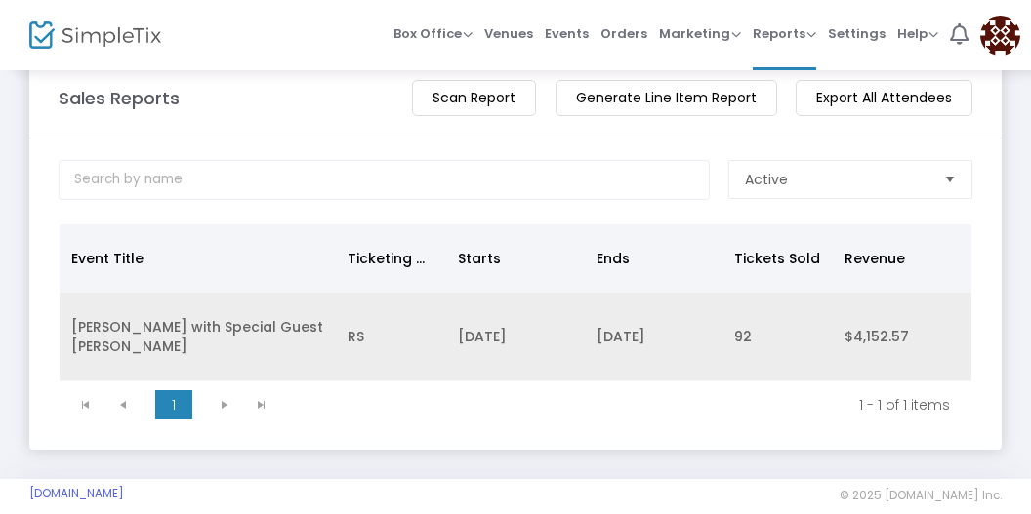
scroll to position [62, 0]
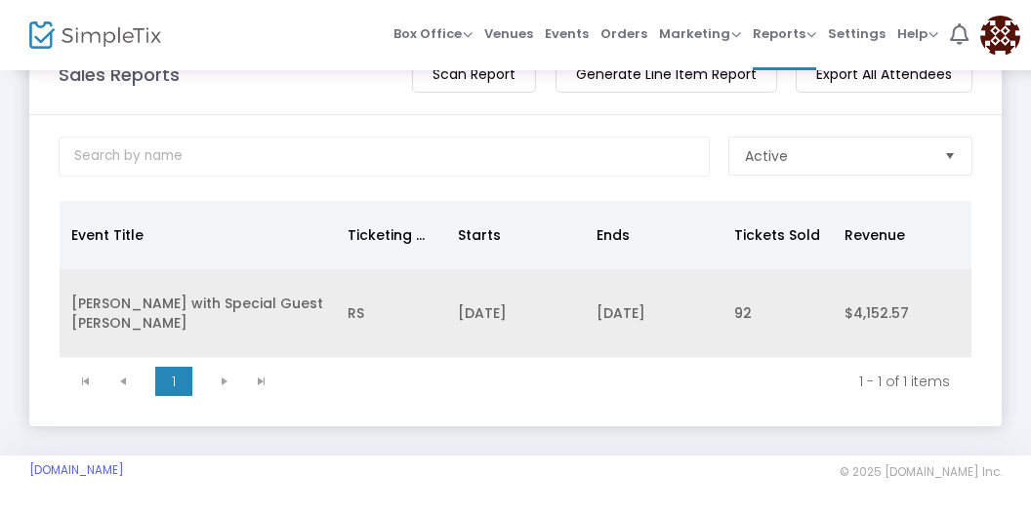
click at [370, 324] on td "RS" at bounding box center [391, 313] width 110 height 89
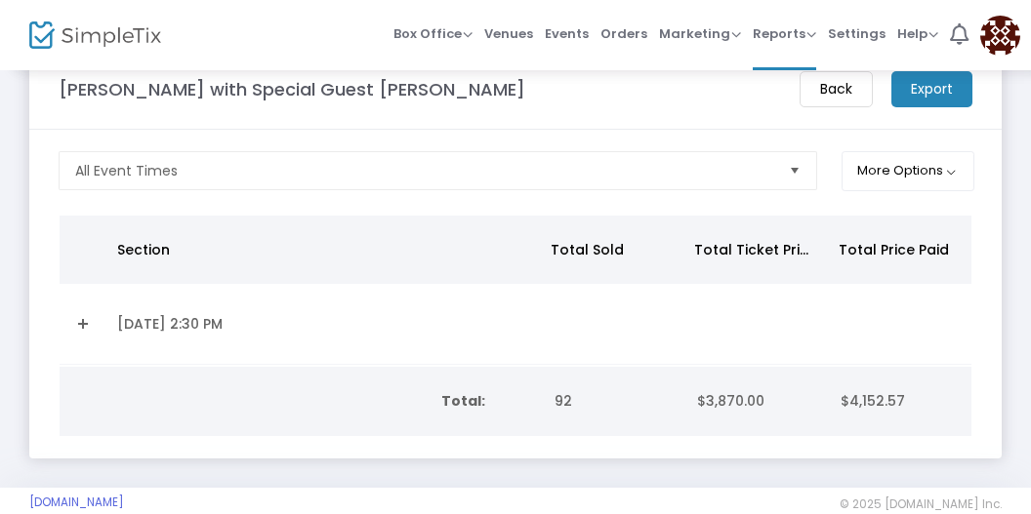
scroll to position [75, 0]
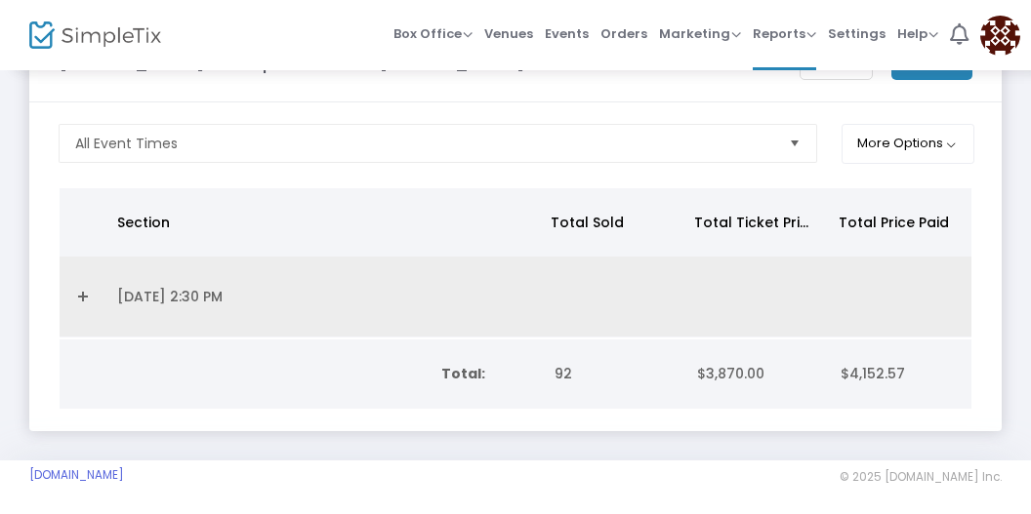
click at [96, 307] on td "Data table" at bounding box center [83, 297] width 46 height 81
click at [138, 292] on td "[DATE] 2:30 PM" at bounding box center [321, 297] width 432 height 81
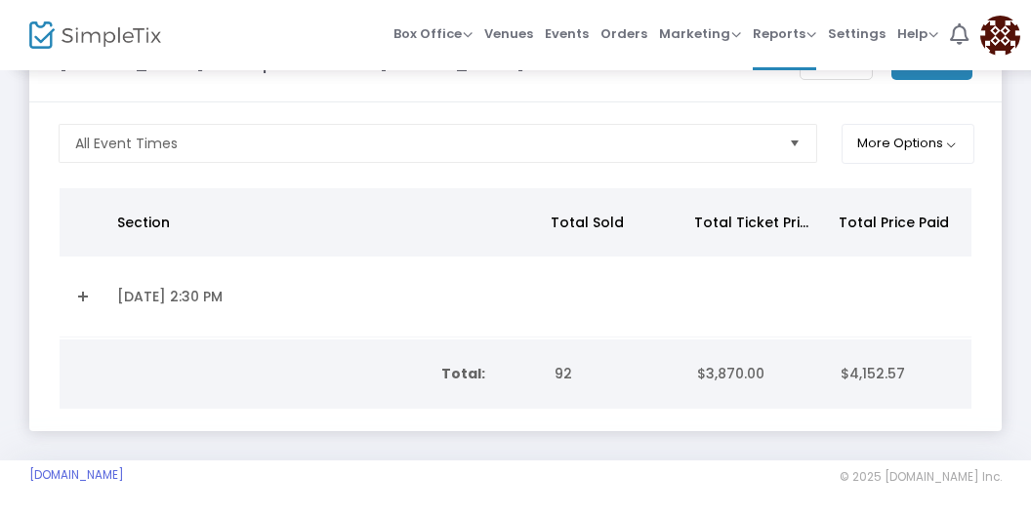
click at [81, 296] on link "Expand Details" at bounding box center [82, 296] width 22 height 31
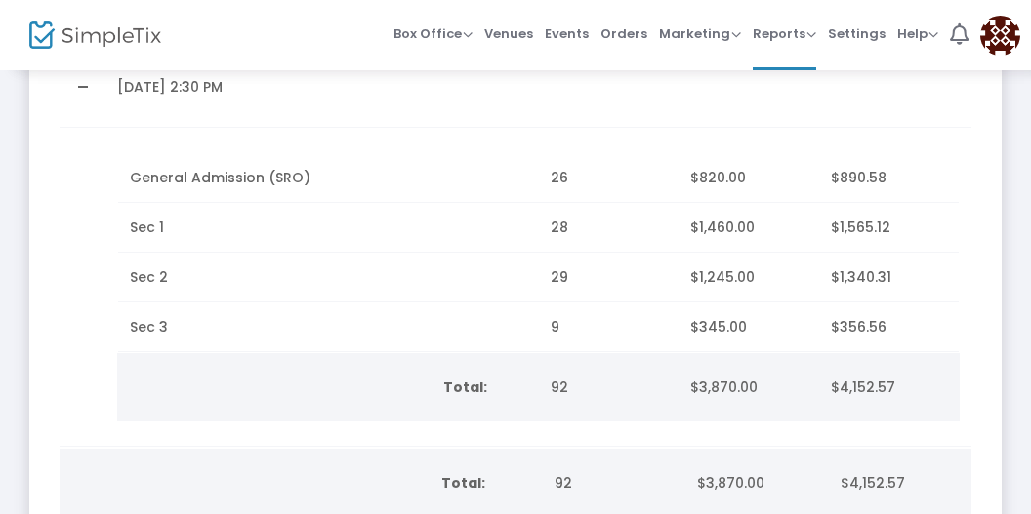
scroll to position [0, 0]
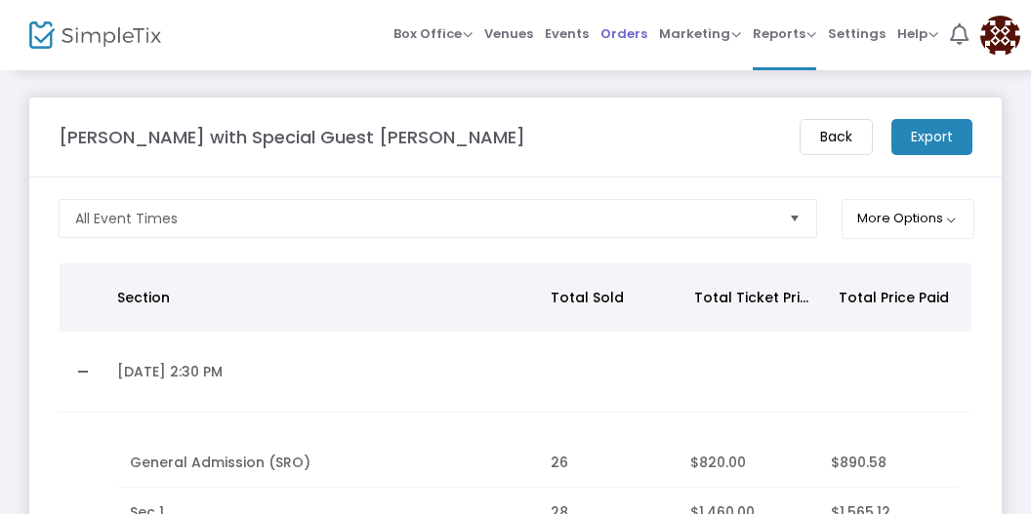
click at [634, 22] on span "Orders" at bounding box center [623, 34] width 47 height 50
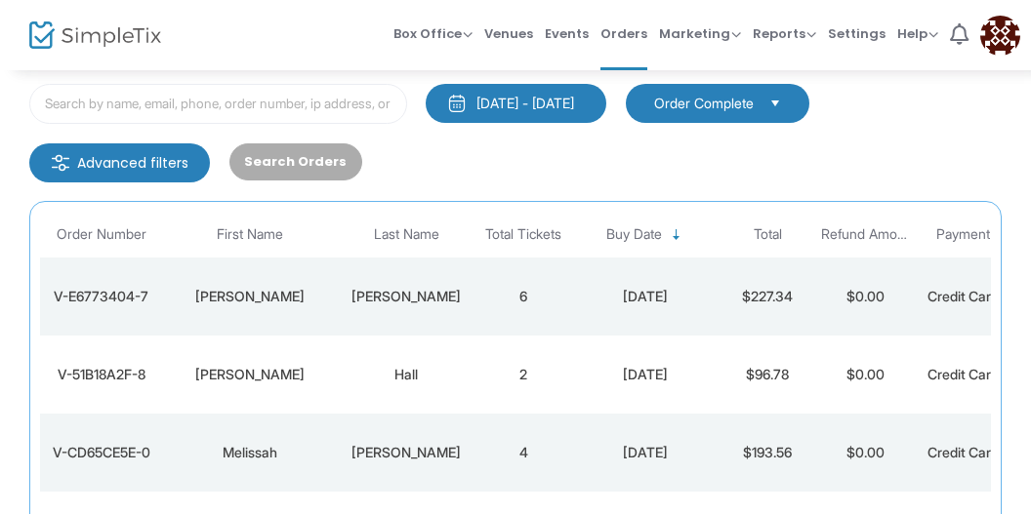
scroll to position [212, 0]
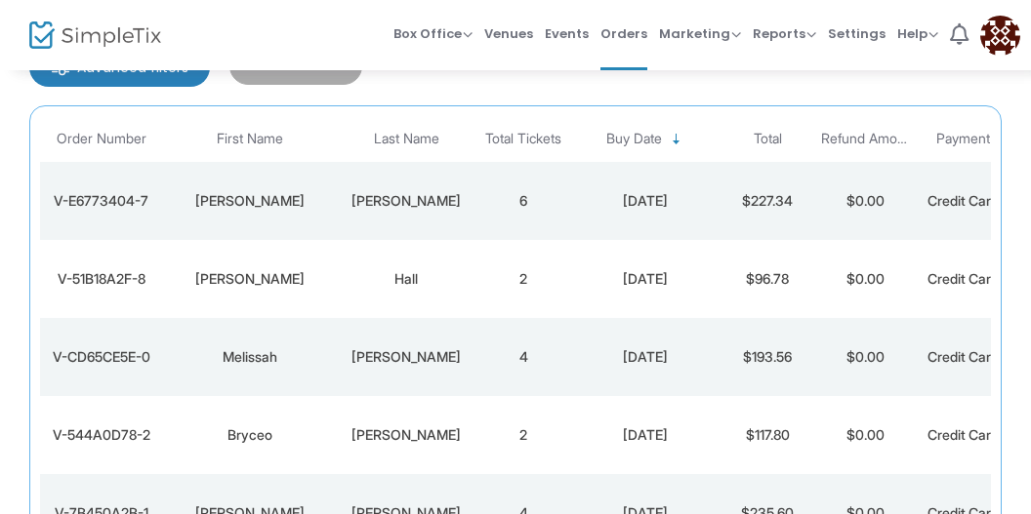
click at [339, 206] on td "[PERSON_NAME]" at bounding box center [406, 201] width 137 height 78
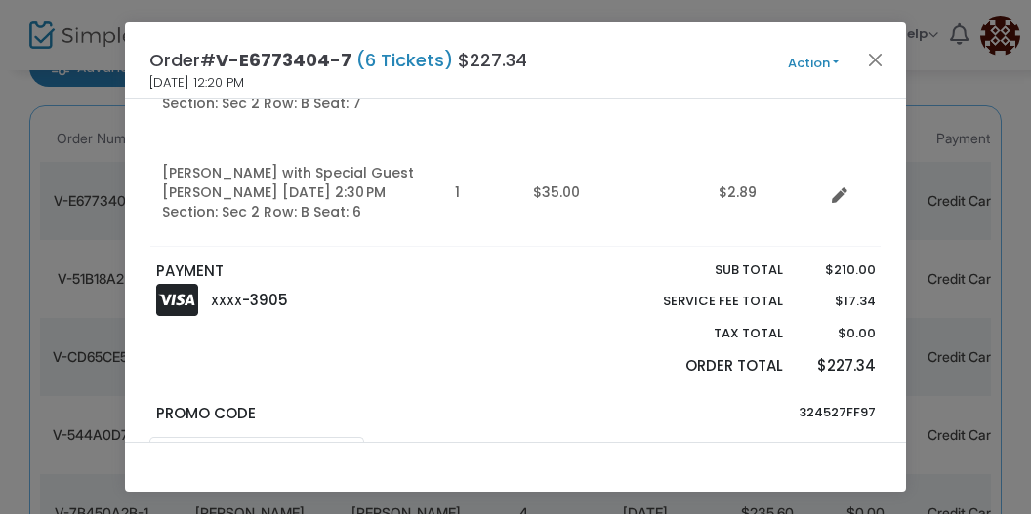
scroll to position [744, 0]
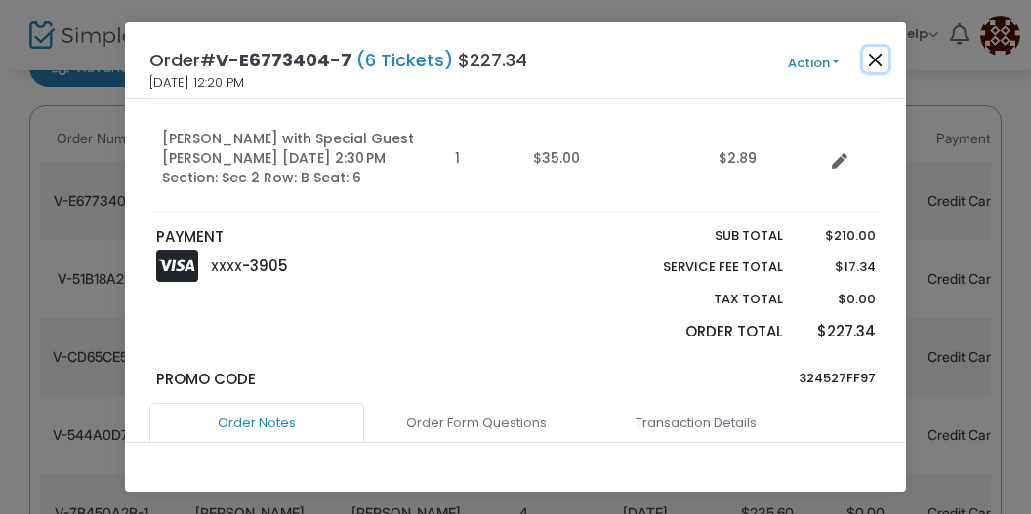
click at [877, 61] on button "Close" at bounding box center [875, 59] width 25 height 25
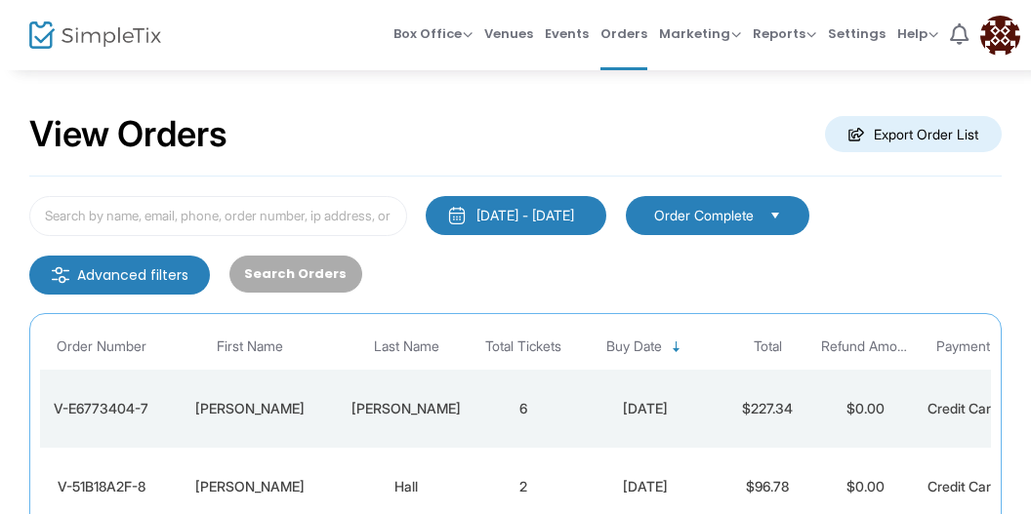
scroll to position [0, 0]
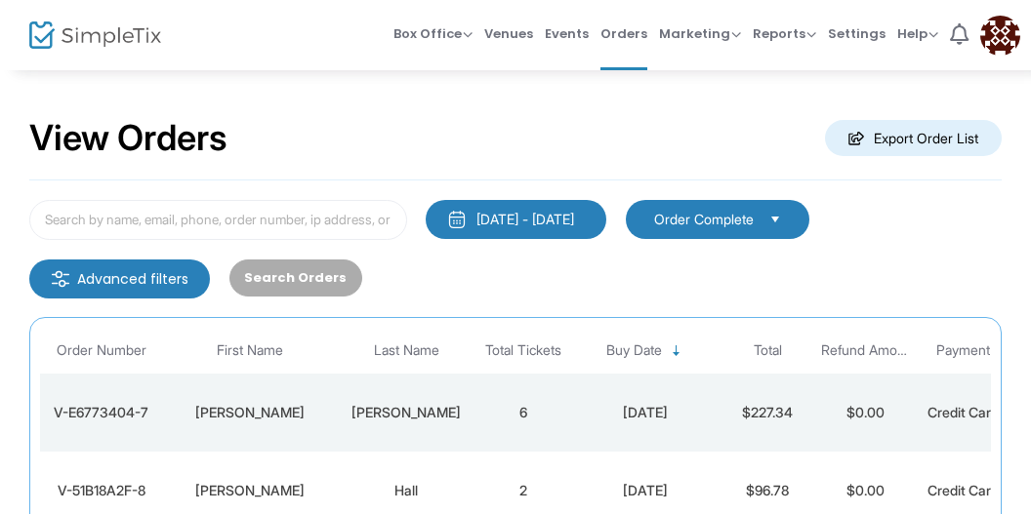
click at [94, 35] on img at bounding box center [95, 35] width 132 height 28
